Goal: Task Accomplishment & Management: Use online tool/utility

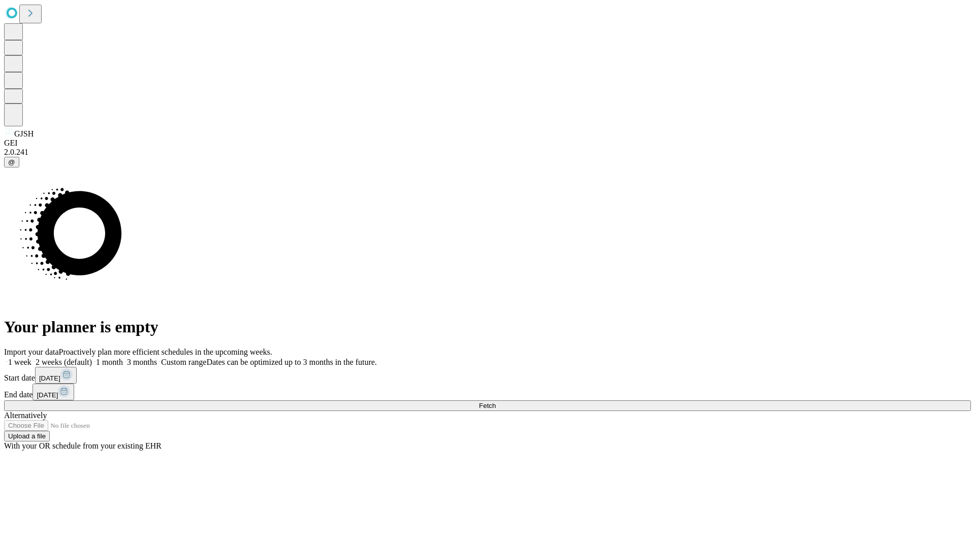
click at [495, 402] on span "Fetch" at bounding box center [487, 406] width 17 height 8
